Goal: Task Accomplishment & Management: Complete application form

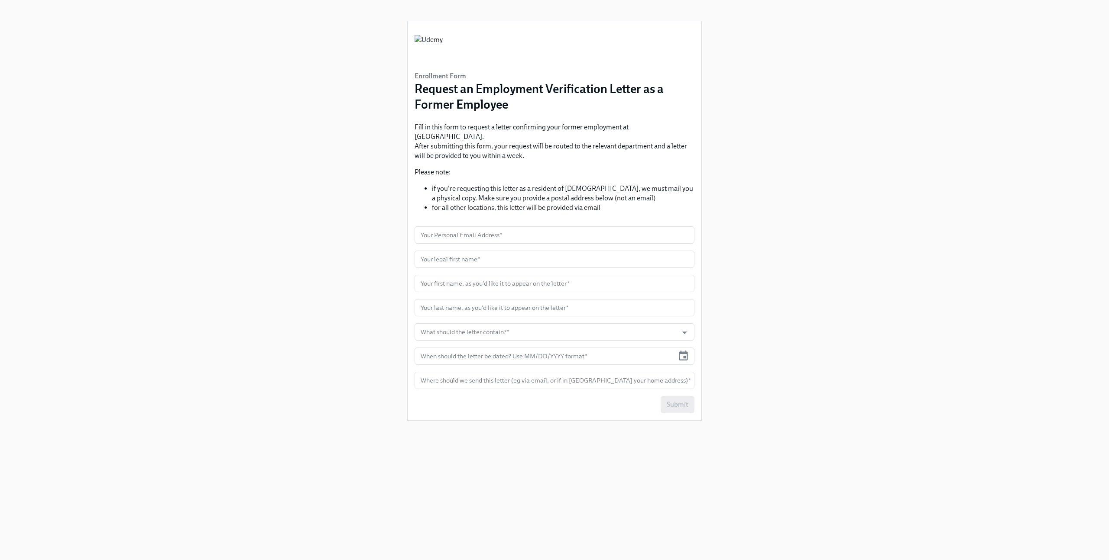
click at [571, 210] on div "Enrollment Form Request an Employment Verification Letter as a Former Employee …" at bounding box center [554, 220] width 294 height 399
click at [570, 226] on input "text" at bounding box center [554, 234] width 280 height 17
type input "[EMAIL_ADDRESS][DOMAIN_NAME]"
type input "[PERSON_NAME]"
type input "S"
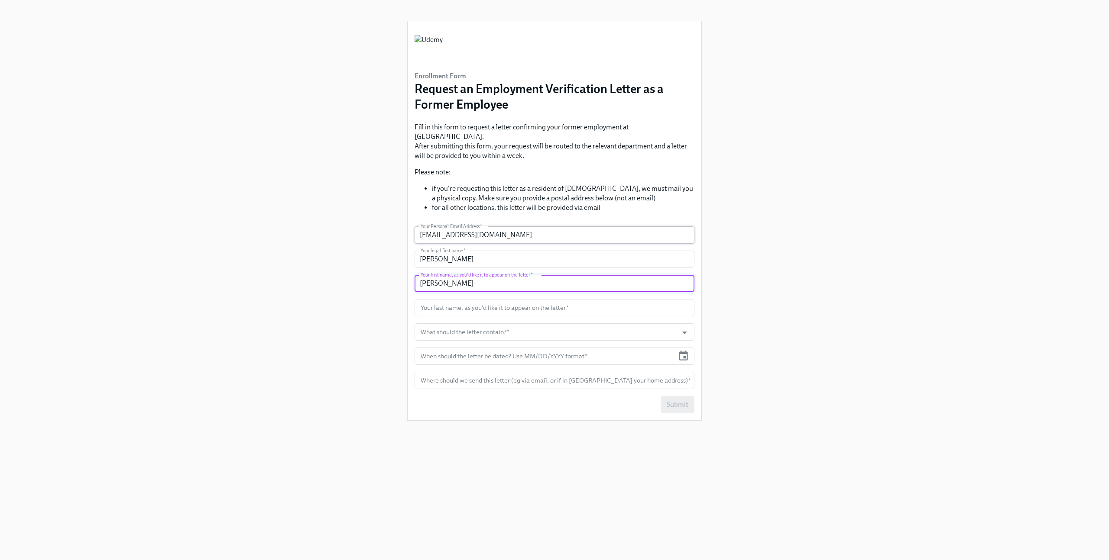
type input "[PERSON_NAME]"
click at [473, 299] on input "text" at bounding box center [554, 307] width 280 height 17
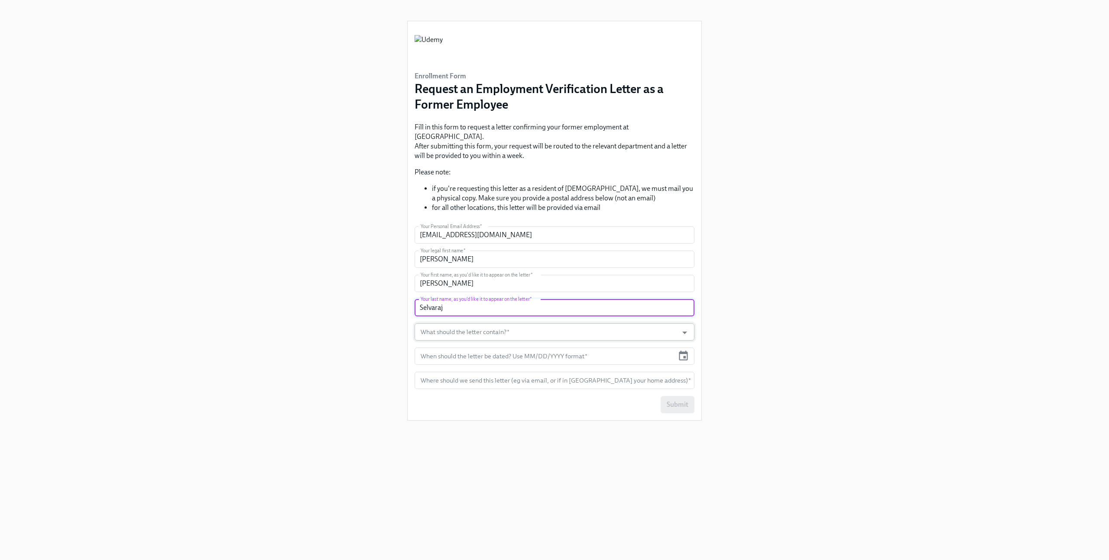
type input "Selvaraj"
click at [503, 327] on input "What should the letter contain?   *" at bounding box center [546, 331] width 255 height 17
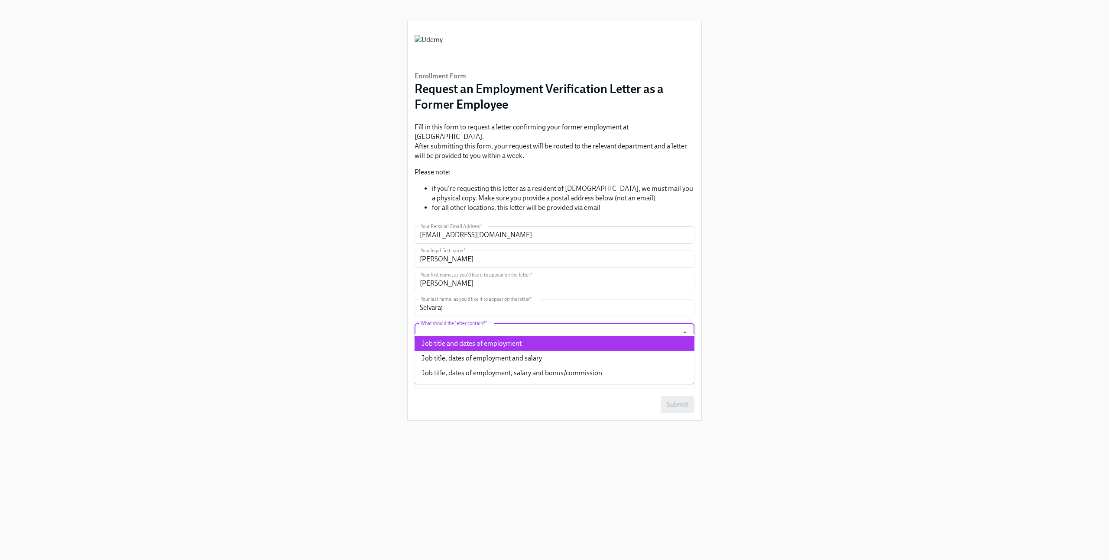
click at [514, 346] on li "Job title and dates of employment" at bounding box center [554, 343] width 280 height 15
type input "Job title and dates of employment"
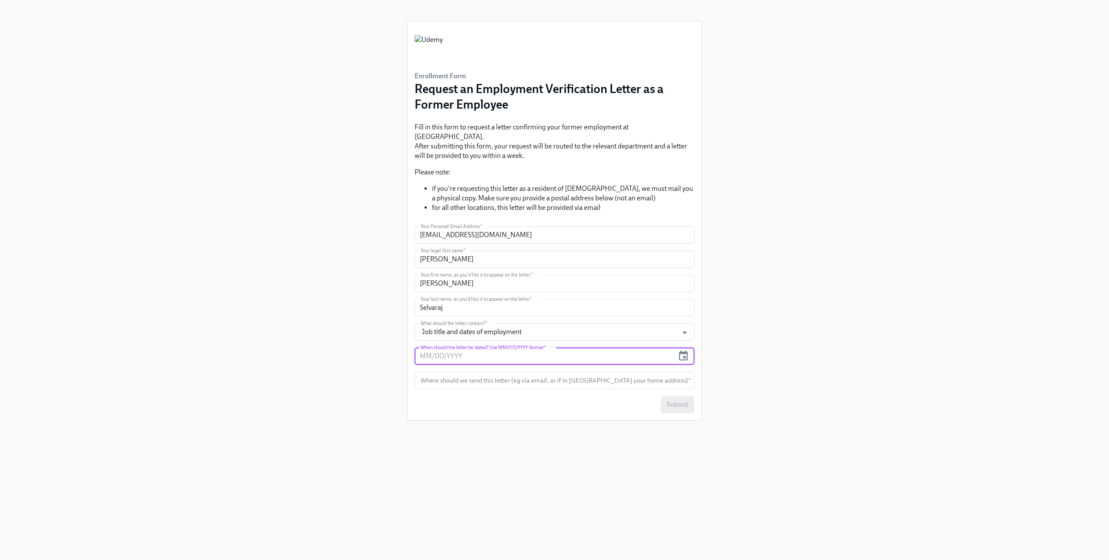
click at [514, 348] on input "text" at bounding box center [543, 356] width 259 height 17
click at [685, 350] on icon "button" at bounding box center [683, 356] width 12 height 12
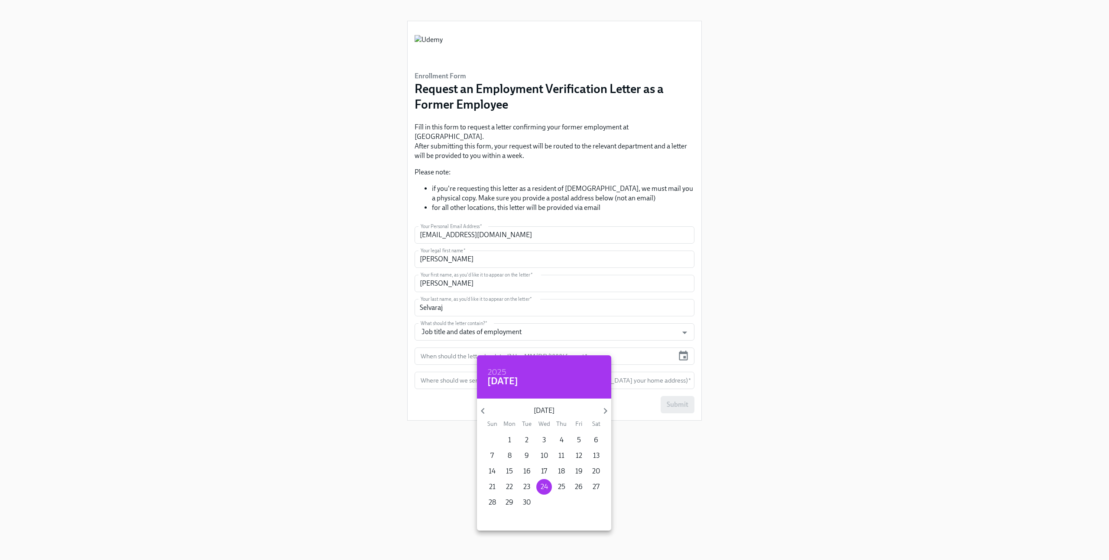
click at [685, 348] on div at bounding box center [554, 280] width 1109 height 560
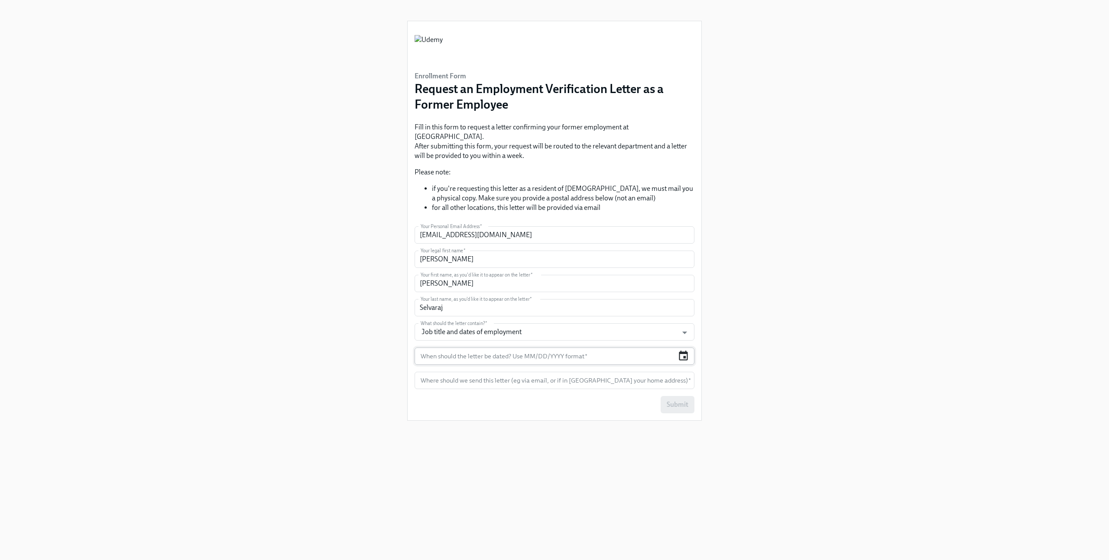
click at [685, 350] on icon "button" at bounding box center [683, 356] width 12 height 12
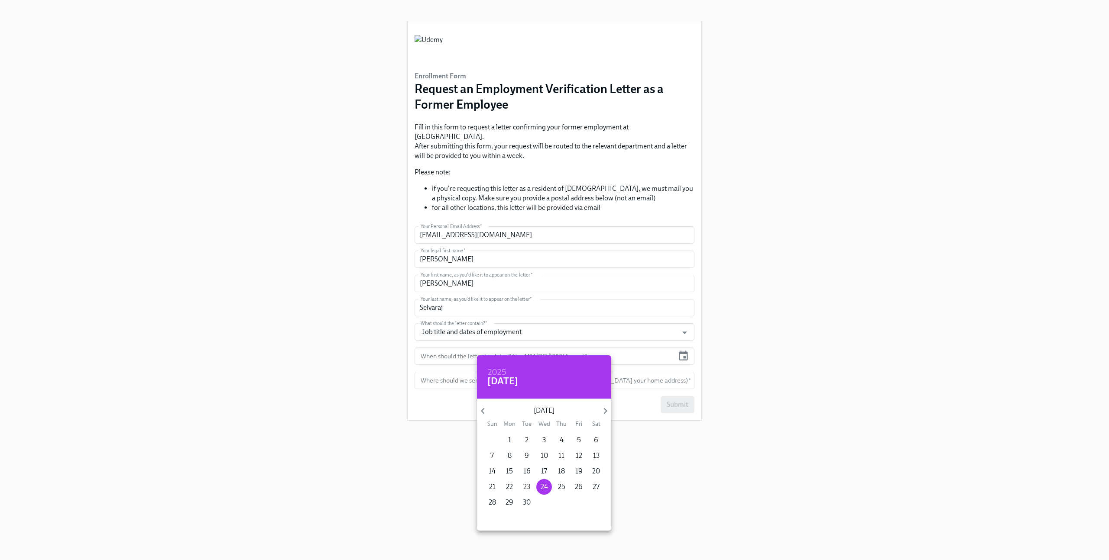
click at [525, 486] on p "23" at bounding box center [526, 487] width 7 height 10
type input "[DATE]"
click at [711, 372] on div at bounding box center [554, 280] width 1109 height 560
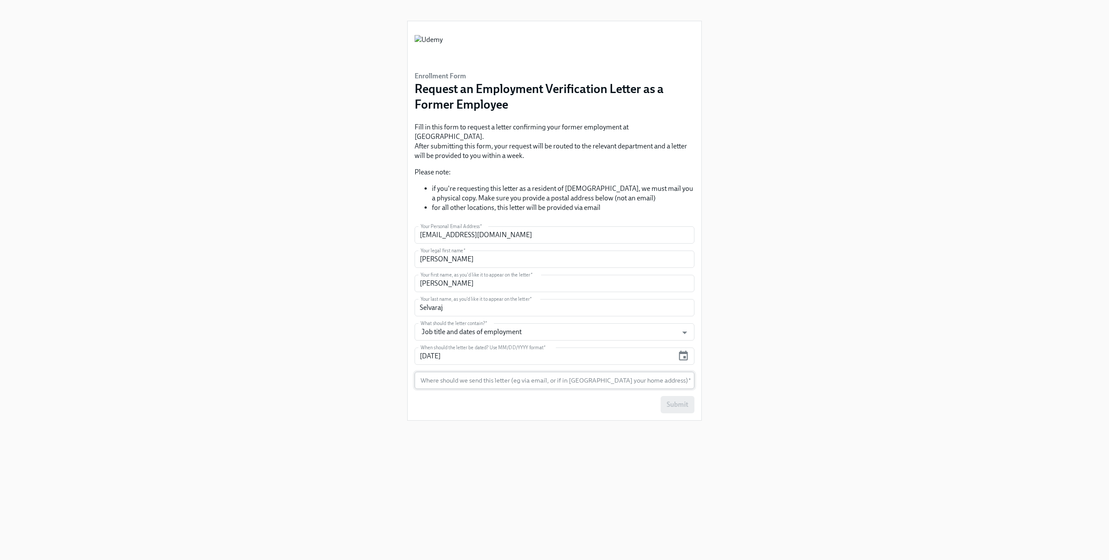
click at [588, 372] on input "text" at bounding box center [554, 380] width 280 height 17
type input "Email"
click at [363, 347] on div "Enrollment Form Request an Employment Verification Letter as a Former Employee …" at bounding box center [554, 270] width 1067 height 540
click at [685, 327] on icon "Open" at bounding box center [685, 333] width 12 height 12
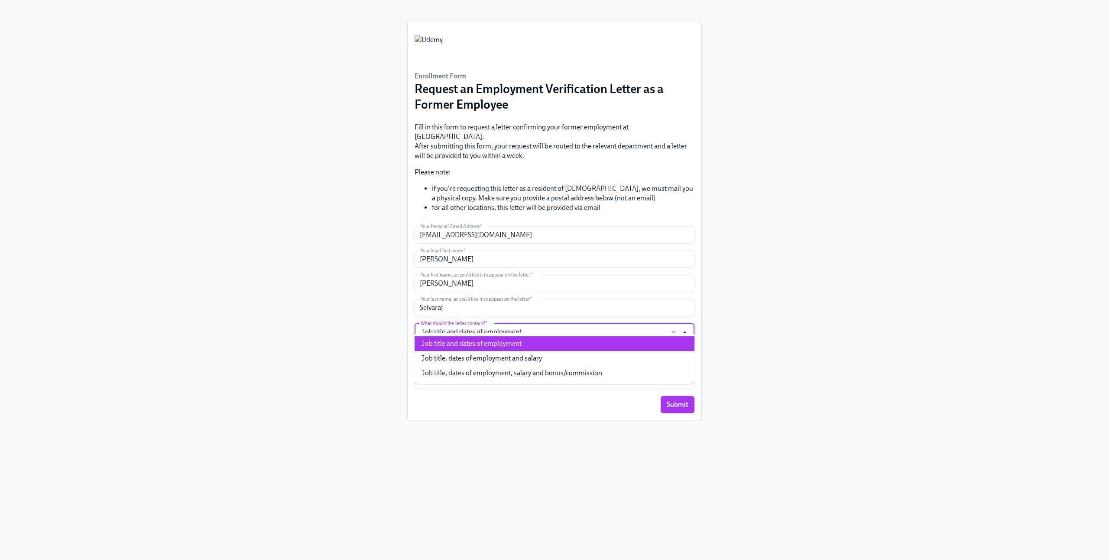
click at [685, 327] on icon "Close" at bounding box center [685, 333] width 12 height 12
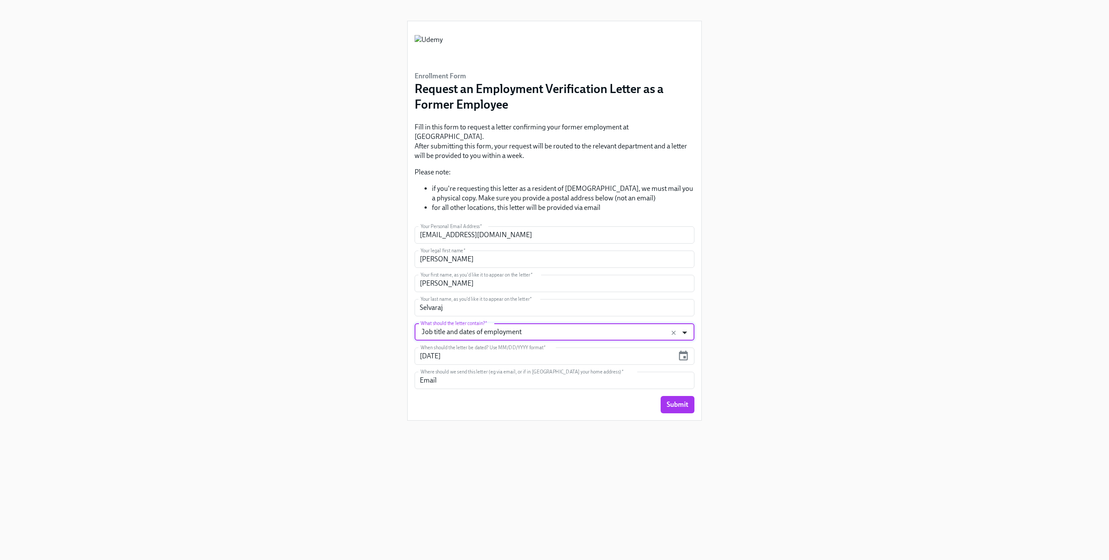
click at [684, 327] on icon "Open" at bounding box center [685, 333] width 12 height 12
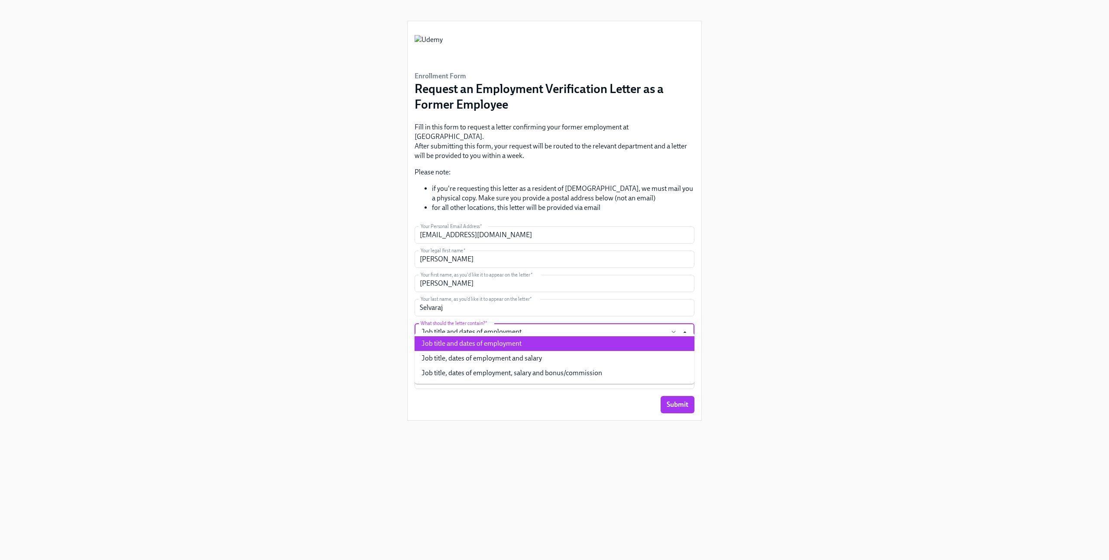
click at [684, 331] on icon "Close" at bounding box center [684, 332] width 5 height 3
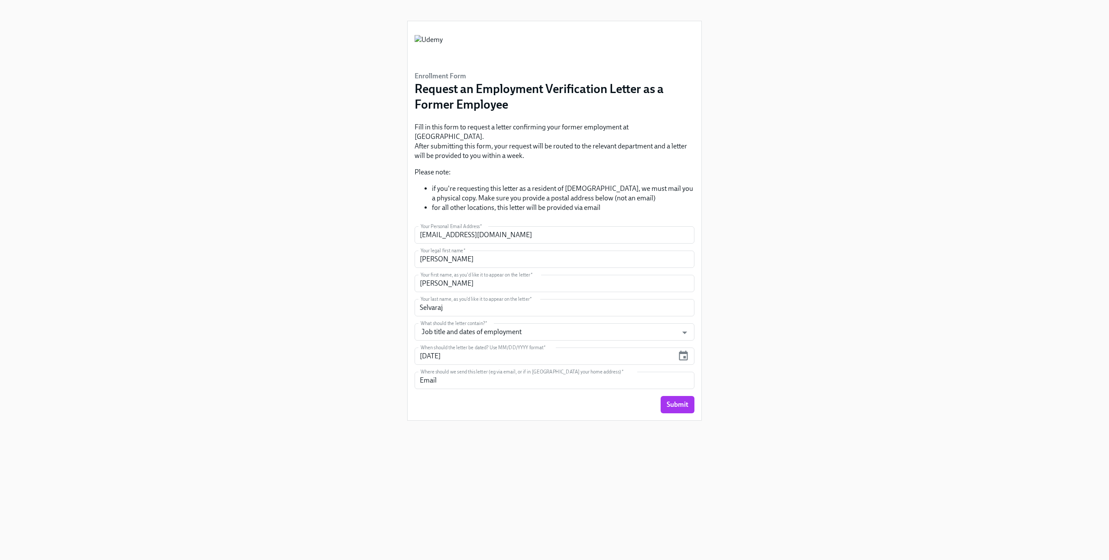
click at [722, 317] on div "Enrollment Form Request an Employment Verification Letter as a Former Employee …" at bounding box center [554, 270] width 1067 height 540
click at [670, 401] on span "Submit" at bounding box center [677, 405] width 22 height 9
click at [501, 226] on input "text" at bounding box center [554, 234] width 280 height 17
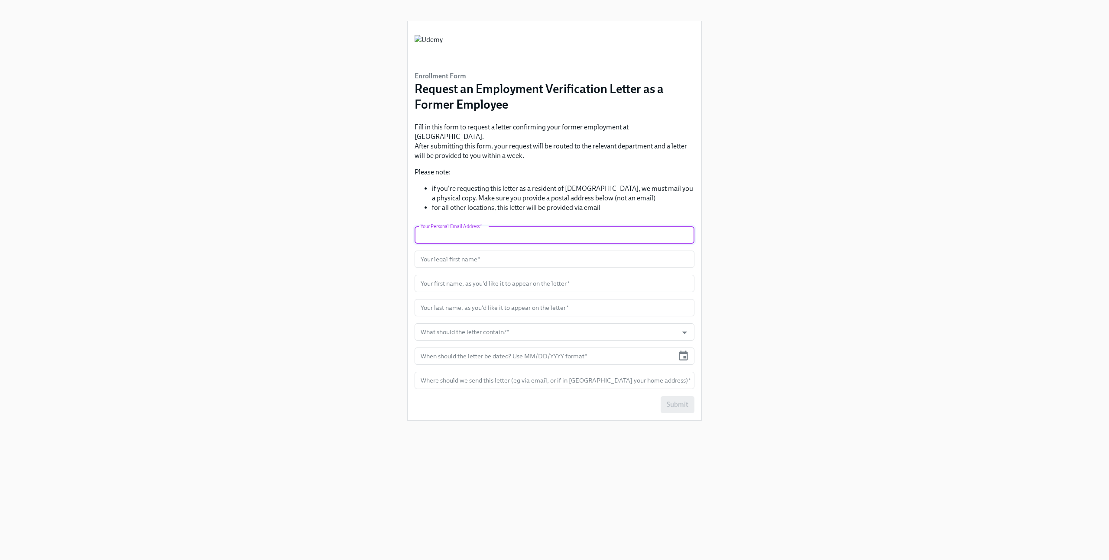
type input "K"
type input "[EMAIL_ADDRESS][DOMAIN_NAME]"
type input "[PERSON_NAME]"
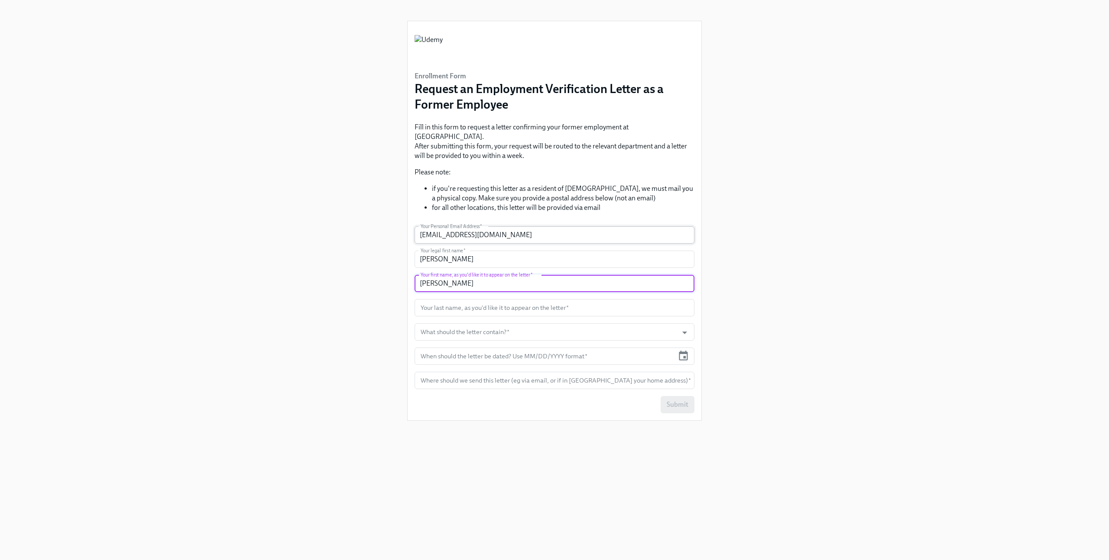
type input "[PERSON_NAME]"
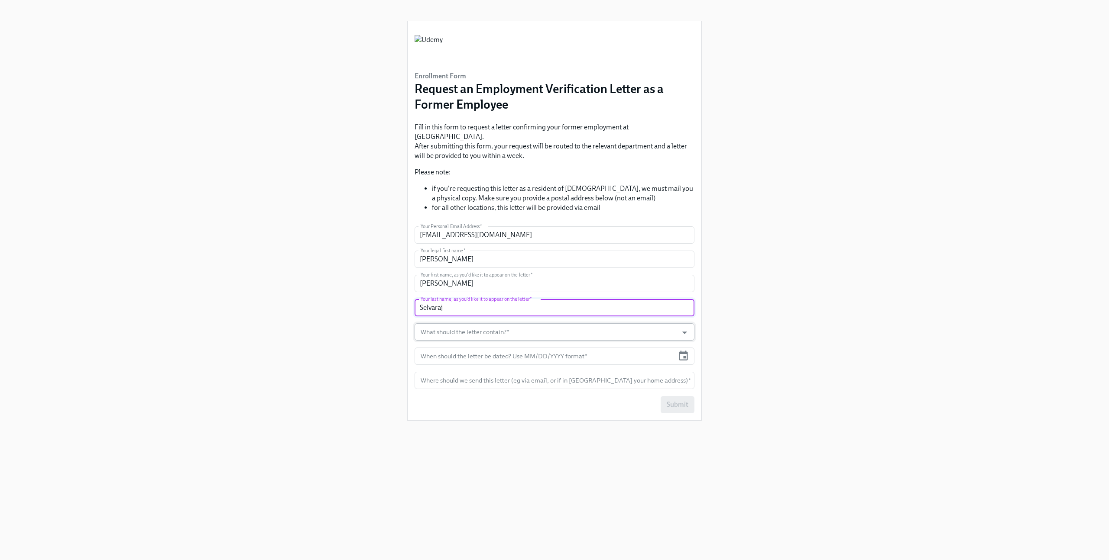
type input "Selvaraj"
click at [510, 323] on input "What should the letter contain?   *" at bounding box center [546, 331] width 255 height 17
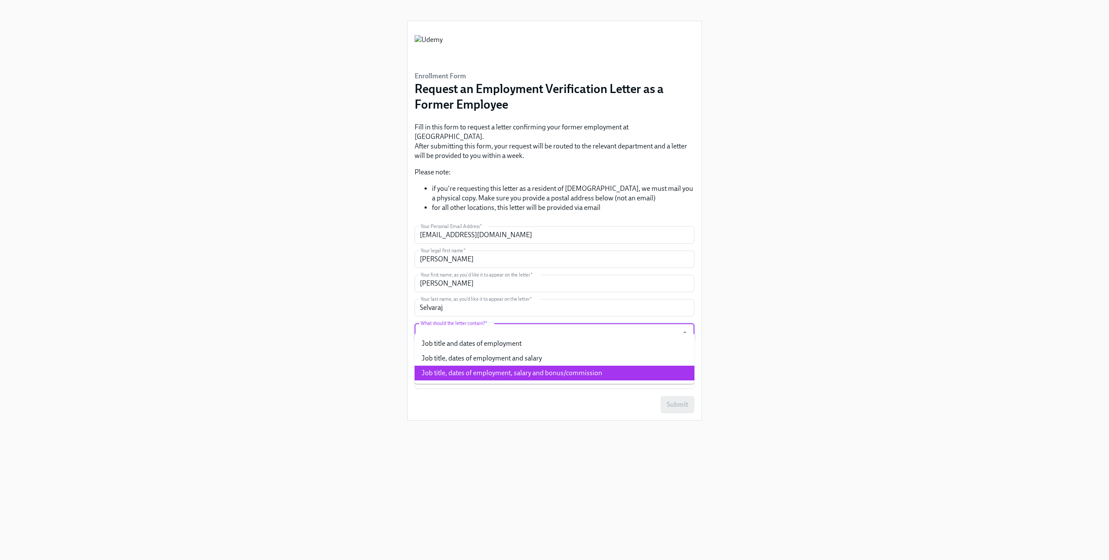
click at [509, 374] on li "Job title, dates of employment, salary and bonus/commission" at bounding box center [554, 373] width 280 height 15
type input "Job title, dates of employment, salary and bonus/commission"
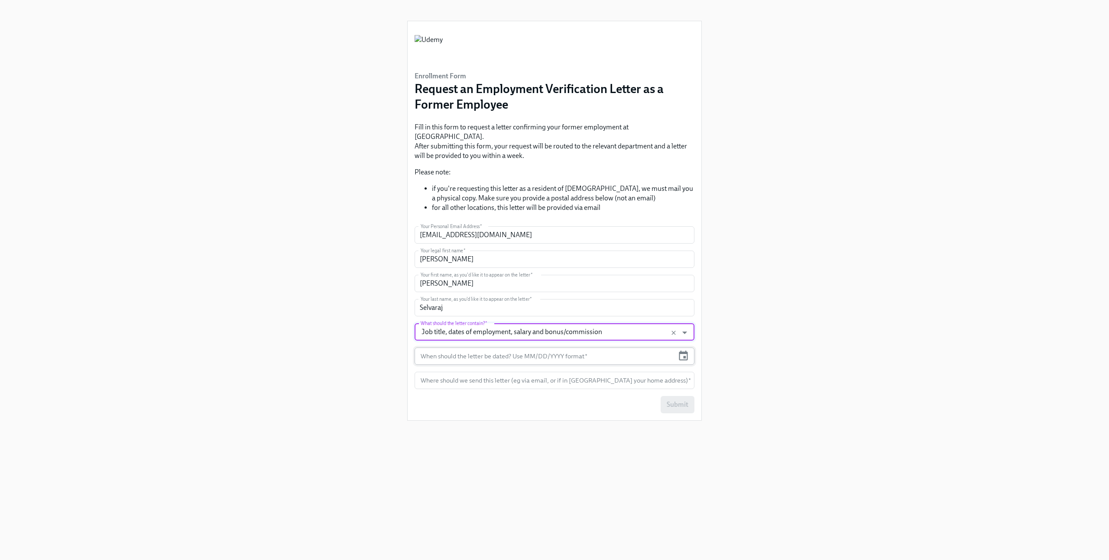
click at [489, 348] on input "text" at bounding box center [543, 356] width 259 height 17
click at [680, 351] on icon "button" at bounding box center [683, 356] width 9 height 10
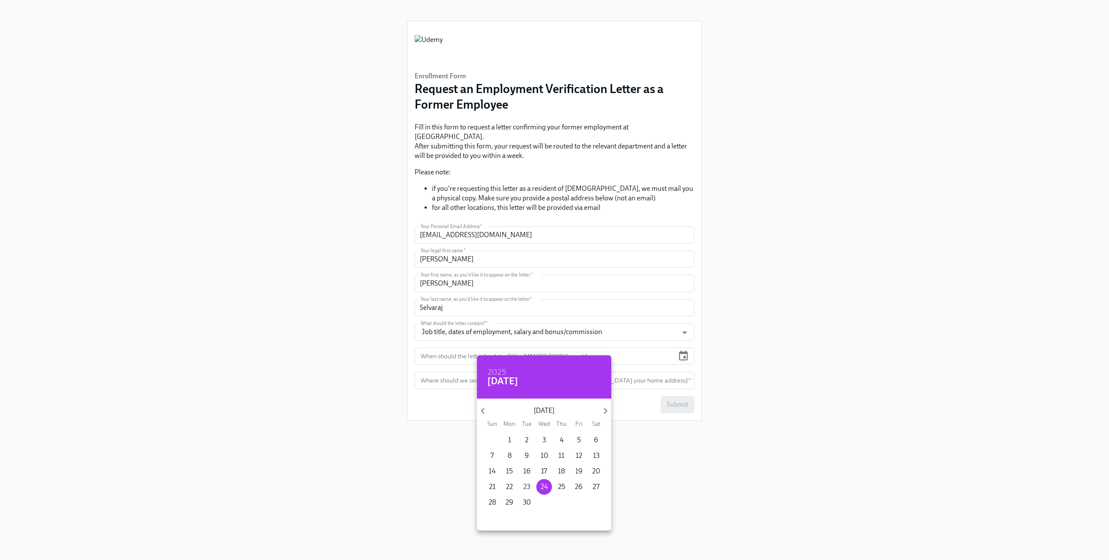
click at [527, 484] on p "23" at bounding box center [526, 487] width 7 height 10
type input "[DATE]"
click at [630, 373] on div at bounding box center [554, 280] width 1109 height 560
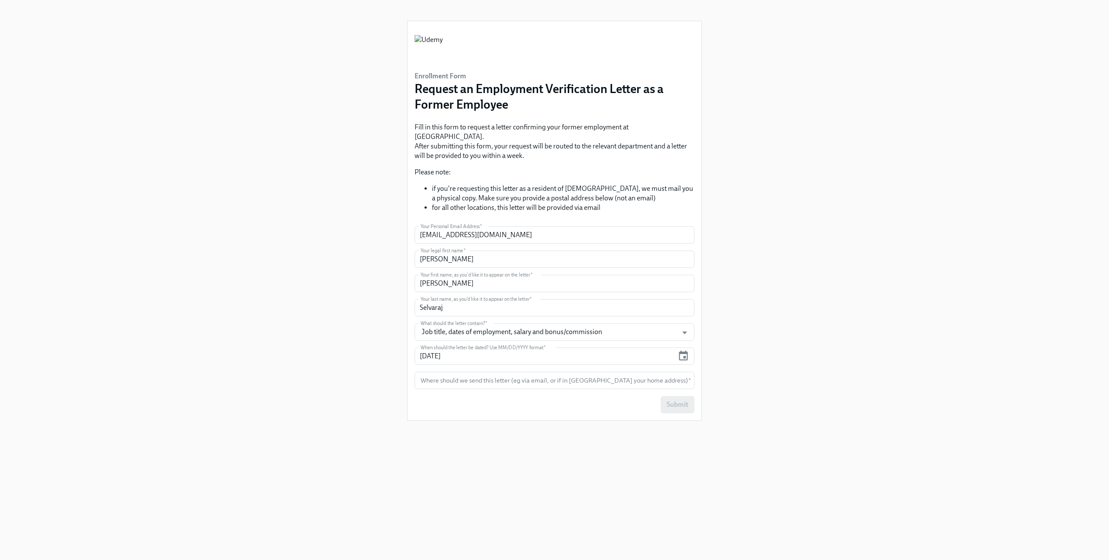
click at [633, 372] on input "text" at bounding box center [554, 380] width 280 height 17
type input "Email"
click at [676, 401] on span "Submit" at bounding box center [677, 405] width 22 height 9
